Goal: Complete application form: Complete application form

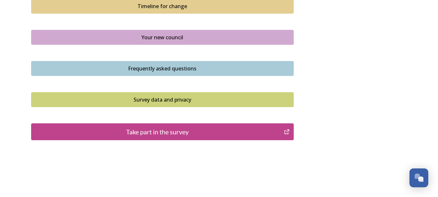
scroll to position [501, 0]
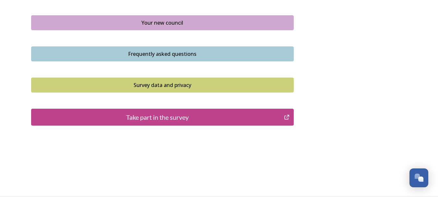
click at [142, 117] on div "Take part in the survey" at bounding box center [158, 117] width 246 height 10
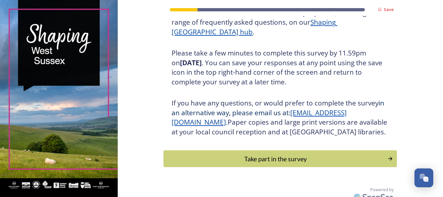
scroll to position [115, 0]
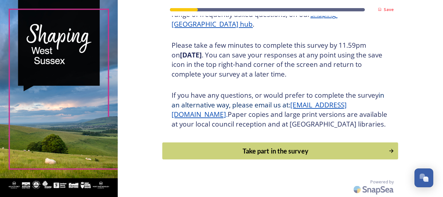
click at [262, 150] on div "Take part in the survey" at bounding box center [275, 151] width 219 height 10
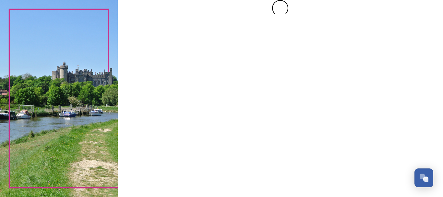
scroll to position [0, 0]
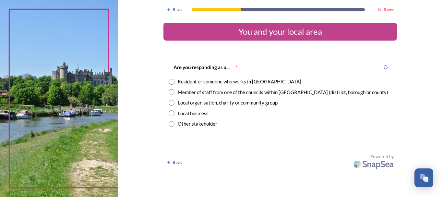
click at [173, 82] on input "radio" at bounding box center [172, 82] width 6 height 6
radio input "true"
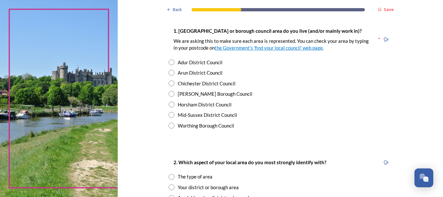
scroll to position [162, 0]
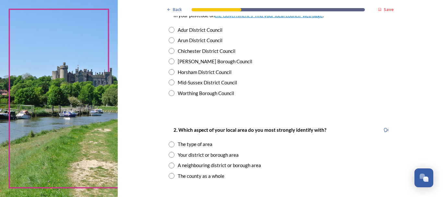
click at [170, 93] on input "radio" at bounding box center [172, 93] width 6 height 6
radio input "true"
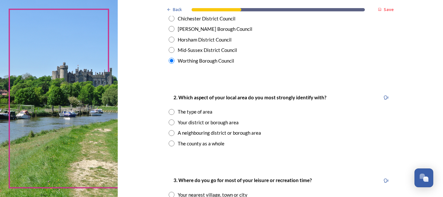
scroll to position [227, 0]
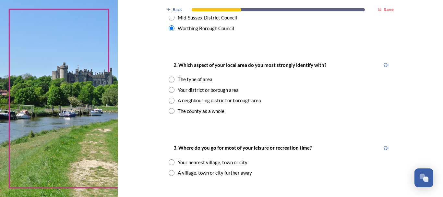
click at [171, 111] on input "radio" at bounding box center [172, 111] width 6 height 6
radio input "true"
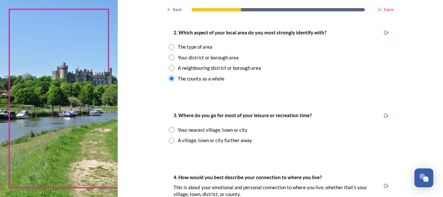
scroll to position [292, 0]
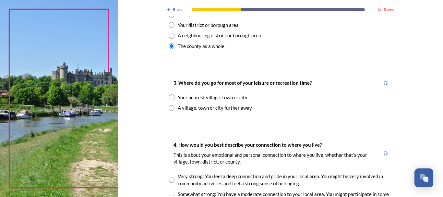
drag, startPoint x: 171, startPoint y: 98, endPoint x: 166, endPoint y: 102, distance: 6.4
click at [169, 99] on input "radio" at bounding box center [172, 97] width 6 height 6
radio input "true"
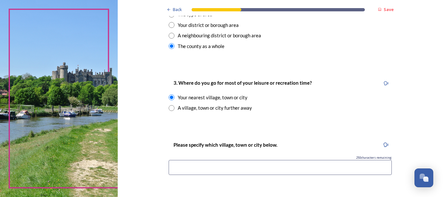
click at [234, 169] on input at bounding box center [280, 167] width 223 height 15
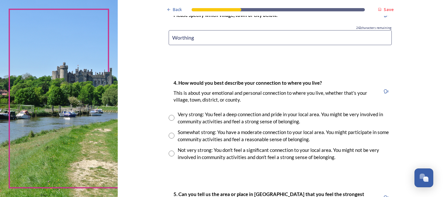
scroll to position [454, 0]
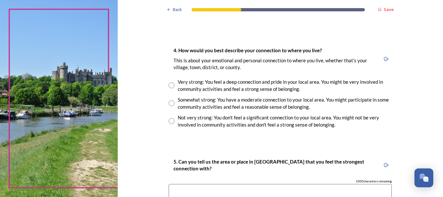
type input "Worthing"
click at [169, 87] on input "radio" at bounding box center [172, 85] width 6 height 6
radio input "true"
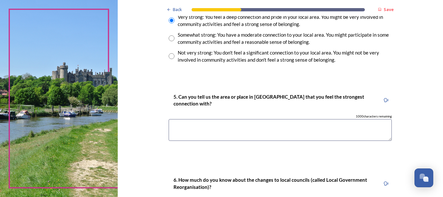
click at [186, 124] on textarea at bounding box center [280, 130] width 223 height 22
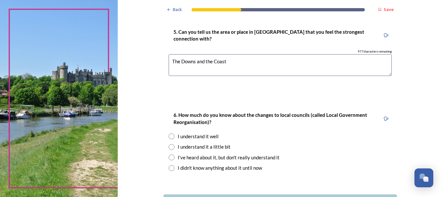
scroll to position [635, 0]
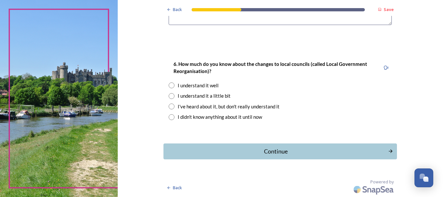
type textarea "The Downs and the Coast"
click at [171, 96] on input "radio" at bounding box center [172, 96] width 6 height 6
radio input "true"
click at [246, 151] on div "Continue" at bounding box center [276, 151] width 218 height 9
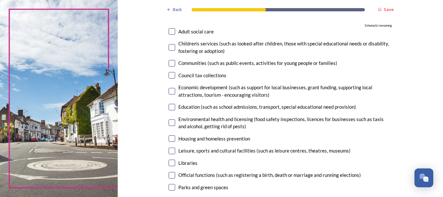
scroll to position [97, 0]
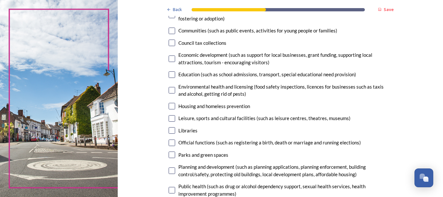
click at [169, 119] on input "checkbox" at bounding box center [172, 118] width 6 height 6
checkbox input "true"
click at [170, 131] on input "checkbox" at bounding box center [172, 130] width 6 height 6
checkbox input "true"
click at [169, 153] on input "checkbox" at bounding box center [172, 154] width 6 height 6
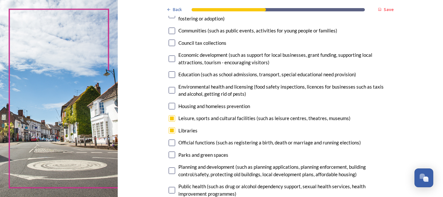
checkbox input "true"
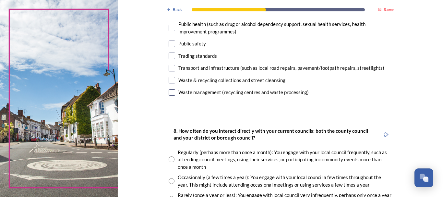
scroll to position [227, 0]
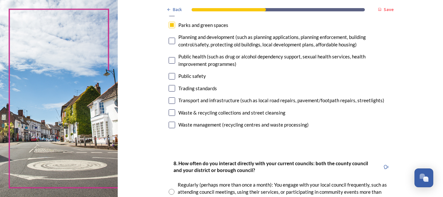
click at [169, 102] on input "checkbox" at bounding box center [172, 100] width 6 height 6
checkbox input "true"
click at [169, 112] on input "checkbox" at bounding box center [172, 112] width 6 height 6
checkbox input "true"
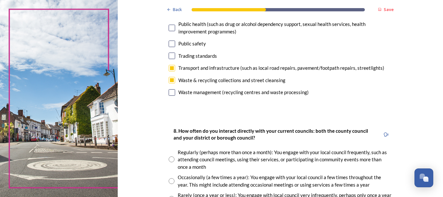
click at [170, 92] on input "checkbox" at bounding box center [172, 92] width 6 height 6
checkbox input "false"
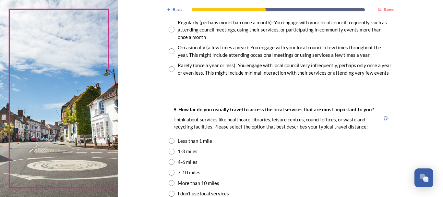
scroll to position [357, 0]
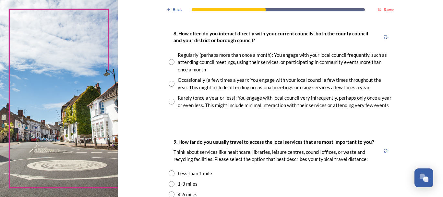
click at [169, 84] on input "radio" at bounding box center [172, 84] width 6 height 6
radio input "true"
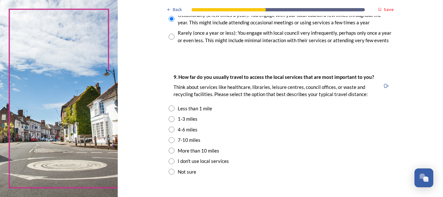
scroll to position [454, 0]
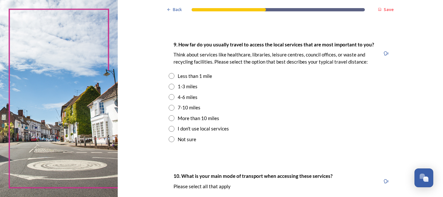
click at [169, 76] on input "radio" at bounding box center [172, 76] width 6 height 6
radio input "true"
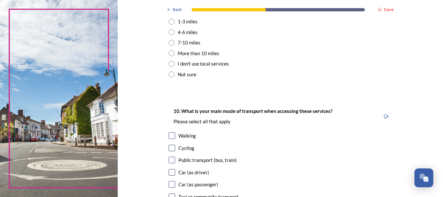
scroll to position [486, 0]
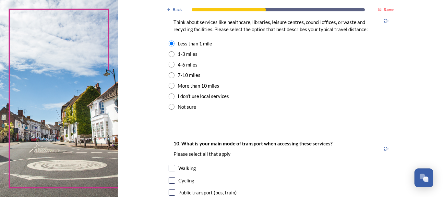
click at [170, 55] on input "radio" at bounding box center [172, 54] width 6 height 6
radio input "true"
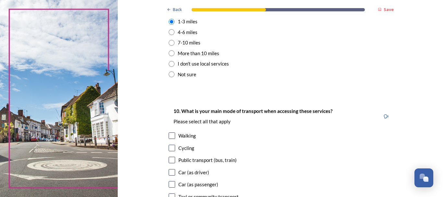
scroll to position [584, 0]
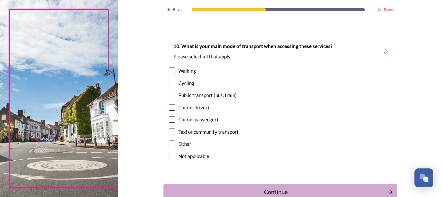
click at [170, 104] on input "checkbox" at bounding box center [172, 107] width 6 height 6
checkbox input "true"
click at [169, 72] on input "checkbox" at bounding box center [172, 70] width 6 height 6
checkbox input "true"
drag, startPoint x: 168, startPoint y: 106, endPoint x: 158, endPoint y: 105, distance: 10.5
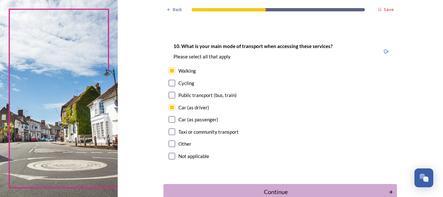
click at [169, 106] on input "checkbox" at bounding box center [172, 107] width 6 height 6
checkbox input "false"
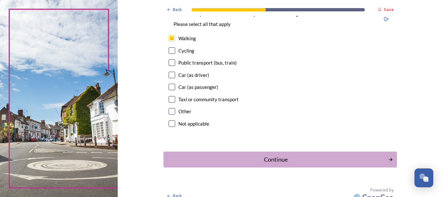
scroll to position [624, 0]
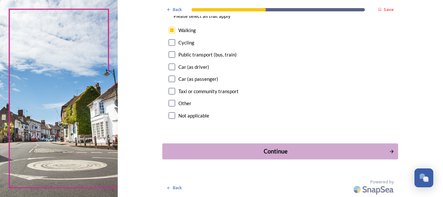
click at [263, 153] on div "Continue" at bounding box center [276, 151] width 220 height 9
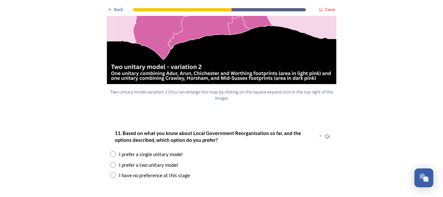
scroll to position [811, 0]
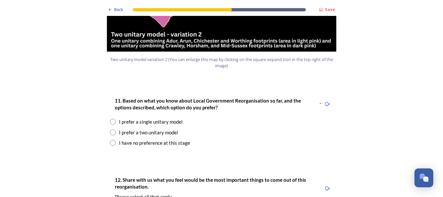
click at [112, 119] on input "radio" at bounding box center [113, 122] width 6 height 6
radio input "true"
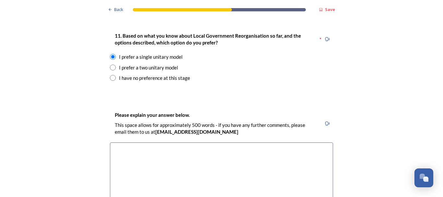
scroll to position [908, 0]
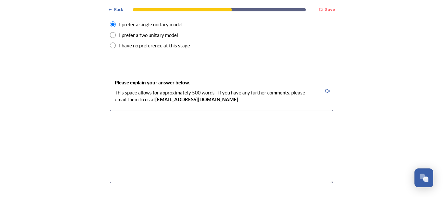
click at [174, 110] on textarea at bounding box center [221, 146] width 223 height 73
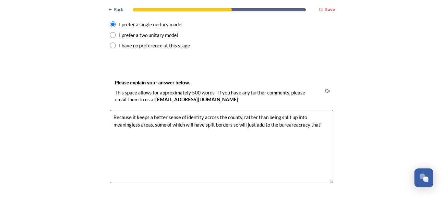
click at [291, 110] on textarea "Because it keeps a better sense of identity across the county, rather than bein…" at bounding box center [221, 146] width 223 height 73
click at [285, 110] on textarea "Because it keeps a better sense of identity across the county, rather than bein…" at bounding box center [221, 146] width 223 height 73
click at [320, 110] on textarea "Because it keeps a better sense of identity across the county, rather than bein…" at bounding box center [221, 146] width 223 height 73
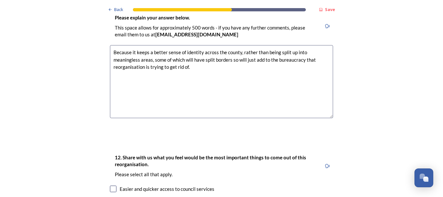
click at [232, 45] on textarea "Because it keeps a better sense of identity across the county, rather than bein…" at bounding box center [221, 81] width 223 height 73
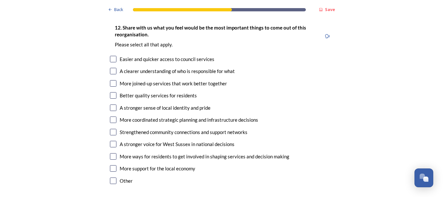
scroll to position [1070, 0]
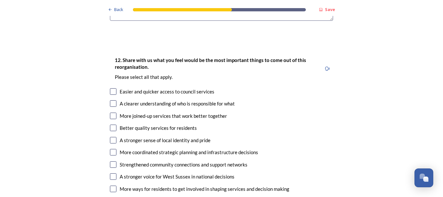
type textarea "Because it keeps a better sense of identity across the county, rather than bein…"
click at [114, 88] on input "checkbox" at bounding box center [113, 91] width 6 height 6
checkbox input "true"
drag, startPoint x: 110, startPoint y: 84, endPoint x: 111, endPoint y: 95, distance: 11.0
click at [110, 100] on input "checkbox" at bounding box center [113, 103] width 6 height 6
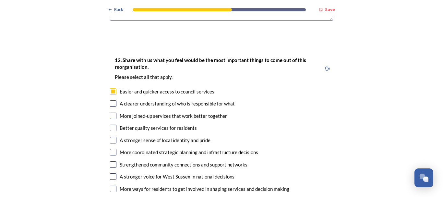
checkbox input "true"
click at [111, 113] on input "checkbox" at bounding box center [113, 116] width 6 height 6
checkbox input "true"
click at [111, 149] on input "checkbox" at bounding box center [113, 152] width 6 height 6
checkbox input "true"
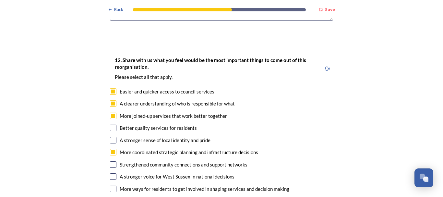
scroll to position [1103, 0]
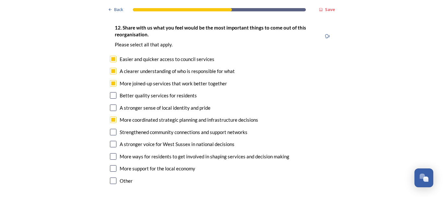
drag, startPoint x: 112, startPoint y: 135, endPoint x: 95, endPoint y: 140, distance: 18.3
click at [112, 153] on input "checkbox" at bounding box center [113, 156] width 6 height 6
checkbox input "true"
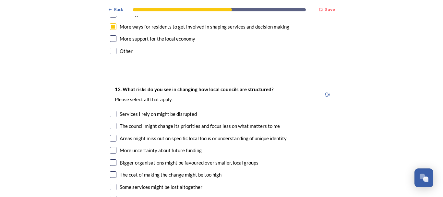
scroll to position [1265, 0]
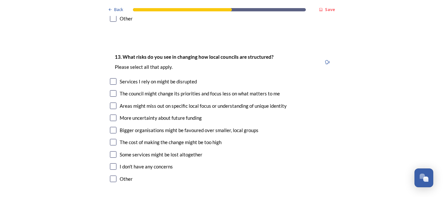
click at [111, 78] on input "checkbox" at bounding box center [113, 81] width 6 height 6
checkbox input "true"
drag, startPoint x: 110, startPoint y: 74, endPoint x: 112, endPoint y: 86, distance: 12.7
click at [110, 90] on input "checkbox" at bounding box center [113, 93] width 6 height 6
checkbox input "true"
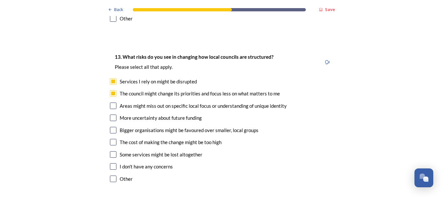
click at [111, 102] on input "checkbox" at bounding box center [113, 105] width 6 height 6
checkbox input "true"
drag, startPoint x: 111, startPoint y: 98, endPoint x: 111, endPoint y: 111, distance: 13.0
click at [111, 103] on div "13. What risks do you see in changing how local councils are structured? ﻿Pleas…" at bounding box center [222, 118] width 234 height 144
click at [111, 127] on input "checkbox" at bounding box center [113, 130] width 6 height 6
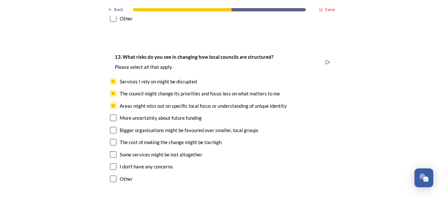
checkbox input "true"
click at [111, 114] on input "checkbox" at bounding box center [113, 117] width 6 height 6
checkbox input "true"
drag, startPoint x: 111, startPoint y: 119, endPoint x: 112, endPoint y: 129, distance: 10.2
click at [111, 138] on div "The cost of making the change might be too high" at bounding box center [221, 141] width 223 height 7
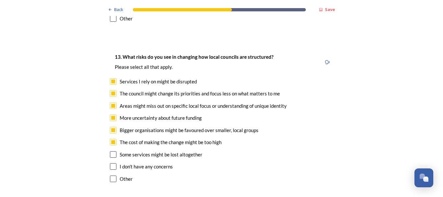
checkbox input "true"
click at [111, 151] on input "checkbox" at bounding box center [113, 154] width 6 height 6
checkbox input "true"
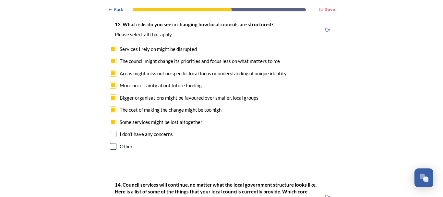
drag, startPoint x: 110, startPoint y: 126, endPoint x: 99, endPoint y: 128, distance: 11.1
click at [110, 143] on input "checkbox" at bounding box center [113, 146] width 6 height 6
checkbox input "true"
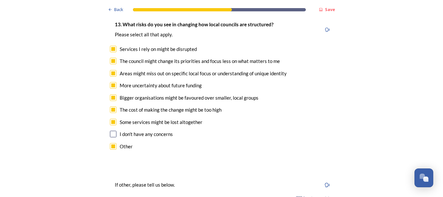
scroll to position [1362, 0]
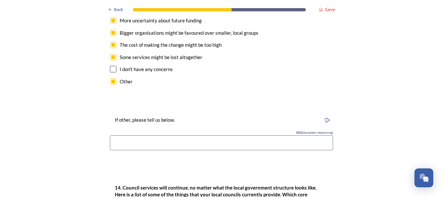
click at [145, 135] on input at bounding box center [221, 142] width 223 height 15
click at [146, 135] on input "Having a mayor IMPOSED by [PERSON_NAME] govern" at bounding box center [221, 142] width 223 height 15
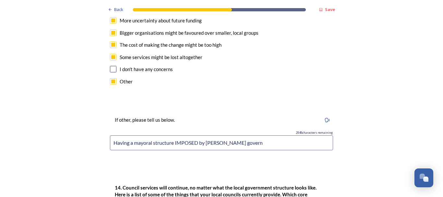
click at [214, 135] on input "Having a mayoral structure IMPOSED by [PERSON_NAME] govern" at bounding box center [221, 142] width 223 height 15
click at [237, 135] on input "Having a mayoral structure IMPOSED by current govern" at bounding box center [221, 142] width 223 height 15
click at [163, 135] on input "Having a mayoral structure IMPOSED by current government when that is NOT what …" at bounding box center [221, 142] width 223 height 15
click at [189, 135] on input "Having a mayoral structure IMPOSED by the current government when that is NOT w…" at bounding box center [221, 142] width 223 height 15
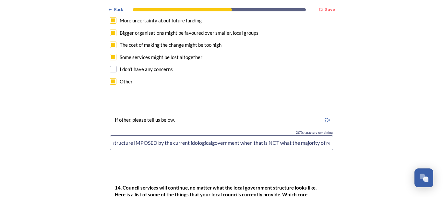
click at [193, 135] on input "Having a mayoral structure IMPOSED by the current idologicalgovernment when tha…" at bounding box center [221, 142] width 223 height 15
click at [253, 135] on input "Having a mayoral structure IMPOSED by the current ideologicalgovernment when th…" at bounding box center [221, 142] width 223 height 15
click at [328, 135] on input "Having a mayoral structure IMPOSED by the current ideological government when t…" at bounding box center [221, 142] width 223 height 15
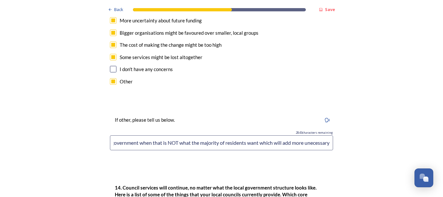
click at [307, 135] on input "Having a mayoral structure IMPOSED by the current ideological government when t…" at bounding box center [221, 142] width 223 height 15
click at [329, 135] on input "Having a mayoral structure IMPOSED by the current ideological government when t…" at bounding box center [221, 142] width 223 height 15
click at [323, 135] on input "Having a mayoral structure IMPOSED by the current ideological government when t…" at bounding box center [221, 142] width 223 height 15
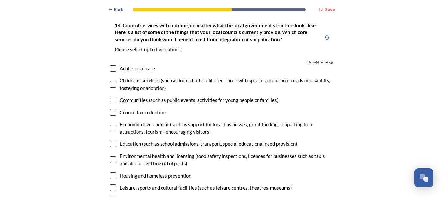
scroll to position [1557, 0]
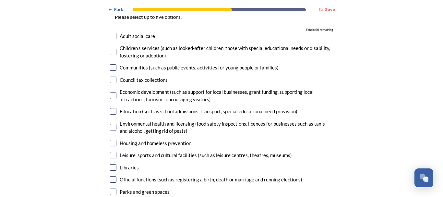
type input "Having a mayoral structure IMPOSED by the current ideological government when t…"
drag, startPoint x: 109, startPoint y: 77, endPoint x: 89, endPoint y: 85, distance: 21.7
click at [110, 92] on input "checkbox" at bounding box center [113, 95] width 6 height 6
checkbox input "true"
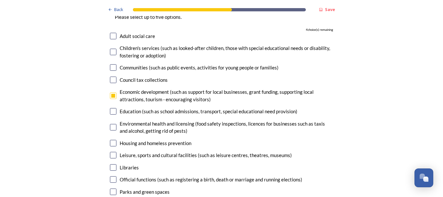
drag, startPoint x: 110, startPoint y: 187, endPoint x: 62, endPoint y: 167, distance: 51.9
checkbox input "true"
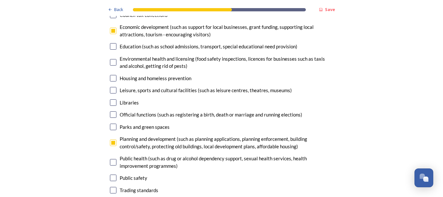
scroll to position [1654, 0]
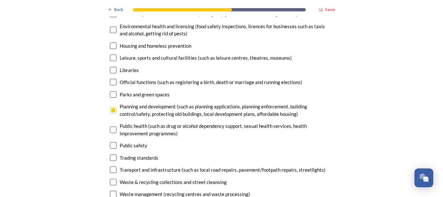
click at [113, 166] on input "checkbox" at bounding box center [113, 169] width 6 height 6
checkbox input "true"
click at [110, 179] on input "checkbox" at bounding box center [113, 182] width 6 height 6
checkbox input "true"
click at [110, 191] on input "checkbox" at bounding box center [113, 194] width 6 height 6
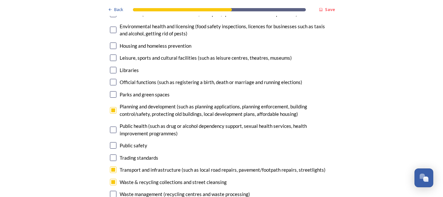
checkbox input "true"
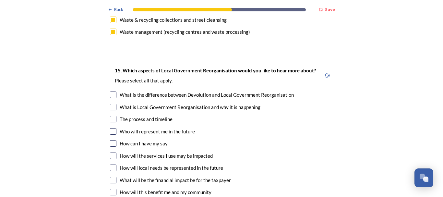
scroll to position [1849, 0]
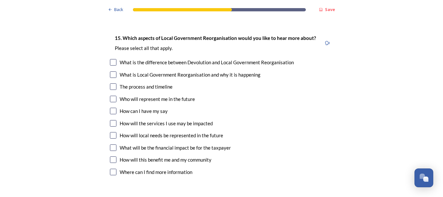
drag, startPoint x: 112, startPoint y: 42, endPoint x: 109, endPoint y: 50, distance: 8.9
click at [112, 59] on input "checkbox" at bounding box center [113, 62] width 6 height 6
checkbox input "true"
drag, startPoint x: 110, startPoint y: 54, endPoint x: 111, endPoint y: 64, distance: 10.1
click at [110, 71] on input "checkbox" at bounding box center [113, 74] width 6 height 6
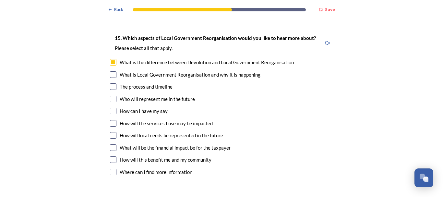
checkbox input "true"
click at [110, 83] on input "checkbox" at bounding box center [113, 86] width 6 height 6
checkbox input "true"
click at [110, 96] on input "checkbox" at bounding box center [113, 99] width 6 height 6
checkbox input "true"
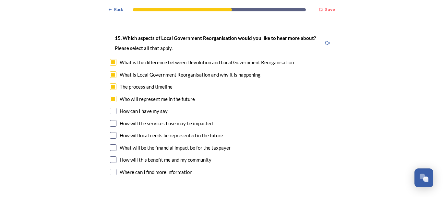
click at [110, 108] on input "checkbox" at bounding box center [113, 111] width 6 height 6
checkbox input "true"
drag, startPoint x: 109, startPoint y: 101, endPoint x: 109, endPoint y: 119, distance: 17.5
click at [110, 120] on input "checkbox" at bounding box center [113, 123] width 6 height 6
checkbox input "true"
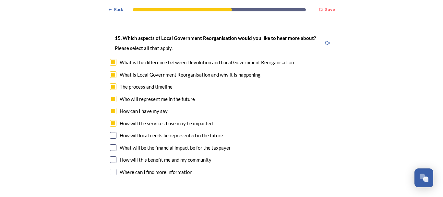
drag, startPoint x: 110, startPoint y: 114, endPoint x: 110, endPoint y: 119, distance: 4.6
click at [110, 132] on input "checkbox" at bounding box center [113, 135] width 6 height 6
checkbox input "true"
click at [110, 144] on input "checkbox" at bounding box center [113, 147] width 6 height 6
checkbox input "true"
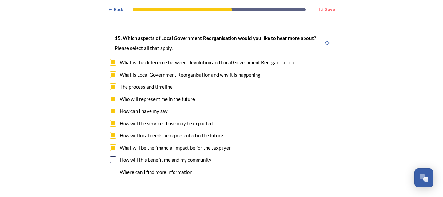
click at [107, 141] on div "15. Which aspects of Local Government Reorganisation would you like to hear mor…" at bounding box center [222, 106] width 234 height 156
drag, startPoint x: 111, startPoint y: 136, endPoint x: 109, endPoint y: 148, distance: 12.4
click at [110, 139] on div "15. Which aspects of Local Government Reorganisation would you like to hear mor…" at bounding box center [222, 106] width 234 height 156
click at [111, 156] on input "checkbox" at bounding box center [113, 159] width 6 height 6
checkbox input "true"
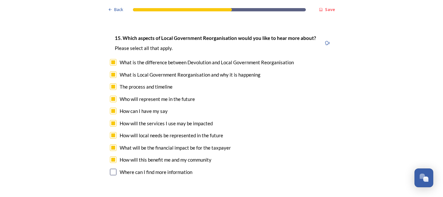
drag, startPoint x: 113, startPoint y: 153, endPoint x: 93, endPoint y: 149, distance: 20.5
click at [113, 169] on input "checkbox" at bounding box center [113, 172] width 6 height 6
checkbox input "true"
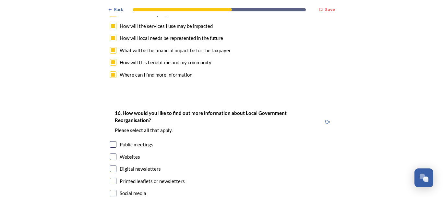
scroll to position [1978, 0]
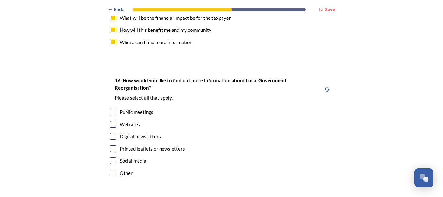
click at [111, 109] on input "checkbox" at bounding box center [113, 112] width 6 height 6
checkbox input "true"
click at [114, 133] on div "Digital newsletters" at bounding box center [221, 136] width 223 height 7
checkbox input "true"
click at [110, 145] on input "checkbox" at bounding box center [113, 148] width 6 height 6
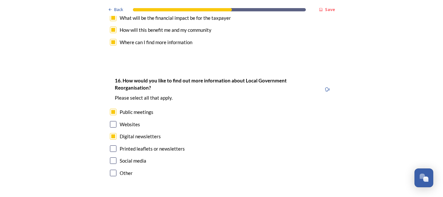
checkbox input "true"
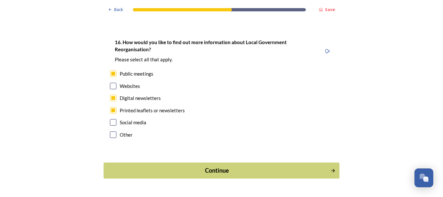
click at [203, 166] on div "Continue" at bounding box center [217, 170] width 220 height 9
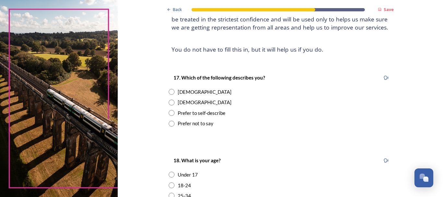
scroll to position [97, 0]
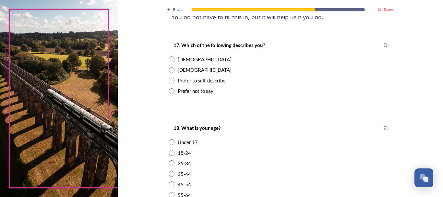
click at [169, 62] on input "radio" at bounding box center [172, 59] width 6 height 6
radio input "true"
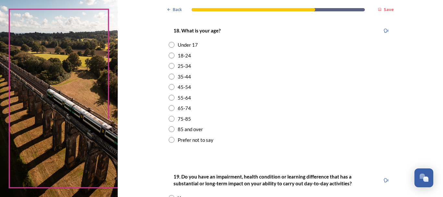
scroll to position [227, 0]
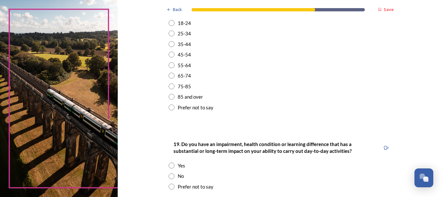
click at [170, 68] on input "radio" at bounding box center [172, 65] width 6 height 6
radio input "true"
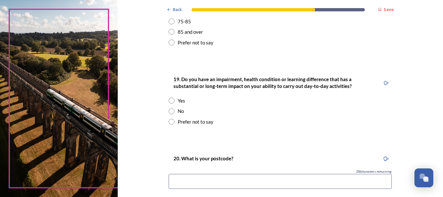
scroll to position [324, 0]
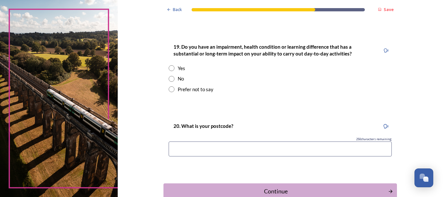
click at [169, 92] on input "radio" at bounding box center [172, 89] width 6 height 6
radio input "true"
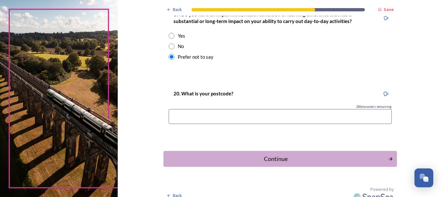
scroll to position [372, 0]
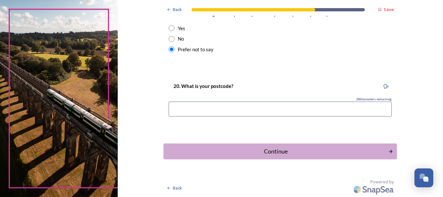
click at [200, 107] on input at bounding box center [280, 109] width 223 height 15
type input "BN14 7JJ"
click at [272, 153] on div "Continue" at bounding box center [276, 151] width 220 height 9
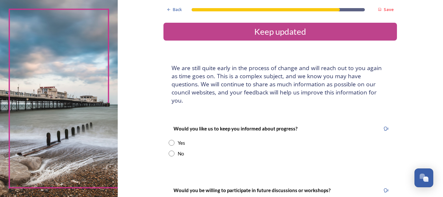
click at [169, 141] on input "radio" at bounding box center [172, 143] width 6 height 6
radio input "true"
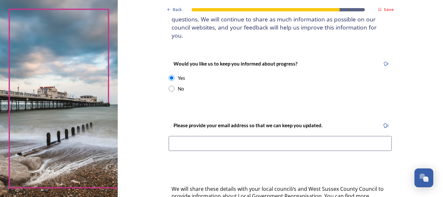
scroll to position [97, 0]
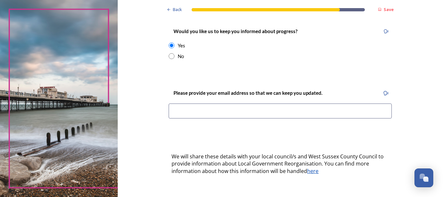
click at [230, 110] on input at bounding box center [280, 110] width 223 height 15
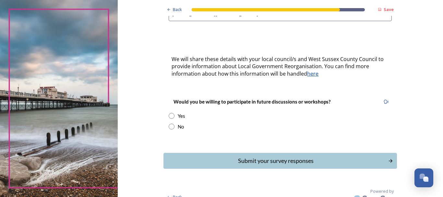
type input "[EMAIL_ADDRESS][DOMAIN_NAME]"
drag, startPoint x: 170, startPoint y: 115, endPoint x: 174, endPoint y: 118, distance: 5.2
click at [171, 116] on input "radio" at bounding box center [172, 116] width 6 height 6
radio input "true"
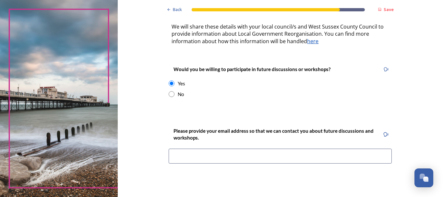
scroll to position [259, 0]
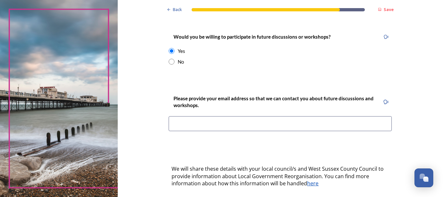
click at [224, 120] on input at bounding box center [280, 123] width 223 height 15
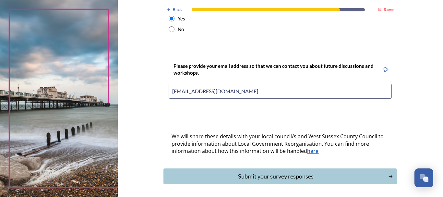
scroll to position [317, 0]
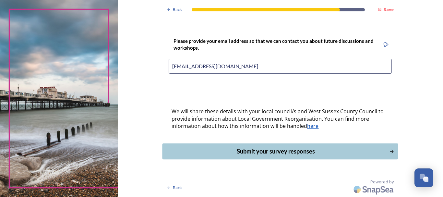
type input "[EMAIL_ADDRESS][DOMAIN_NAME]"
click at [254, 149] on div "Submit your survey responses" at bounding box center [276, 151] width 220 height 9
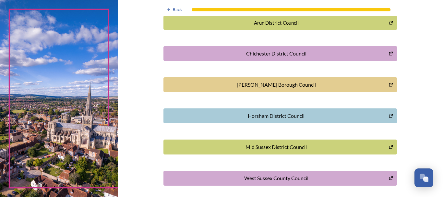
scroll to position [221, 0]
